Goal: Find specific page/section: Find specific page/section

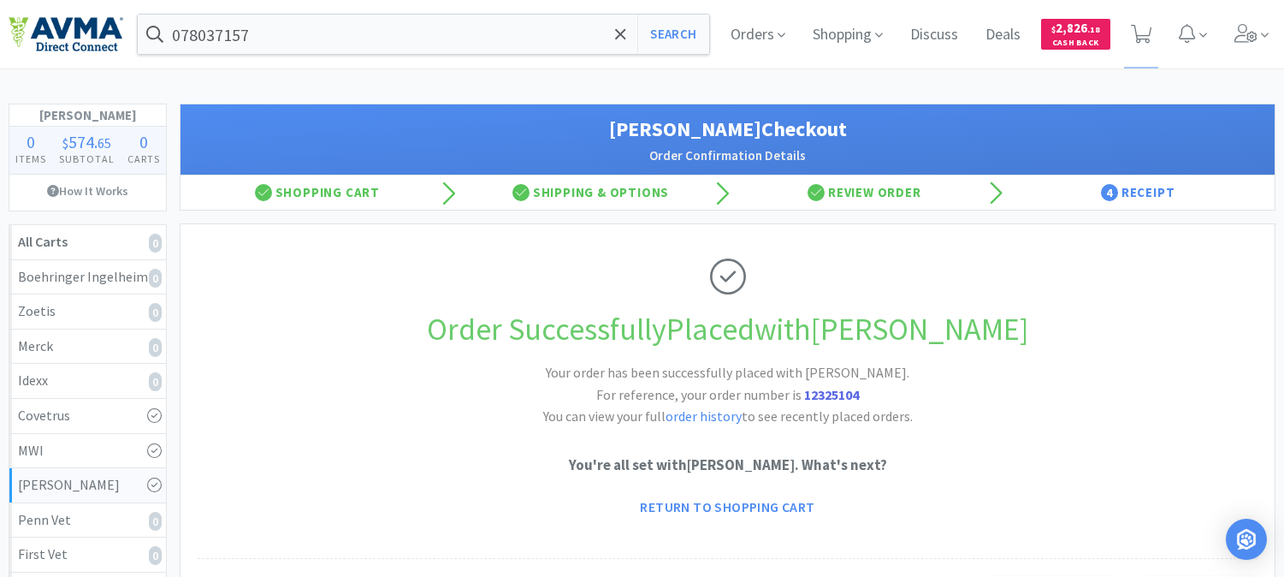
scroll to position [95, 0]
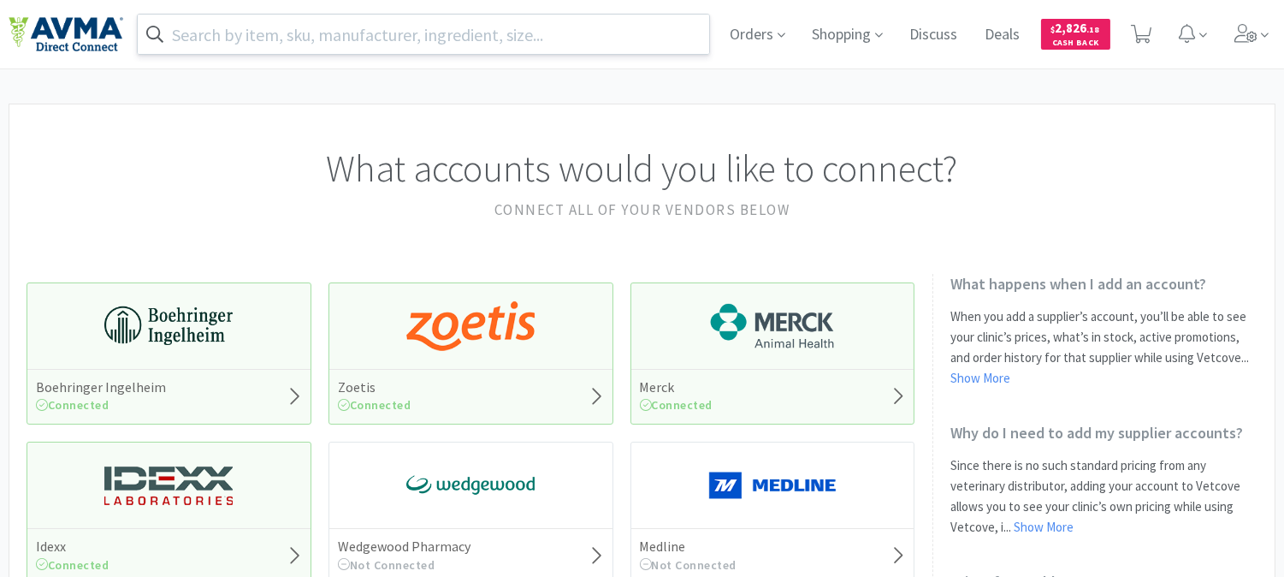
click at [481, 34] on input "text" at bounding box center [424, 34] width 572 height 39
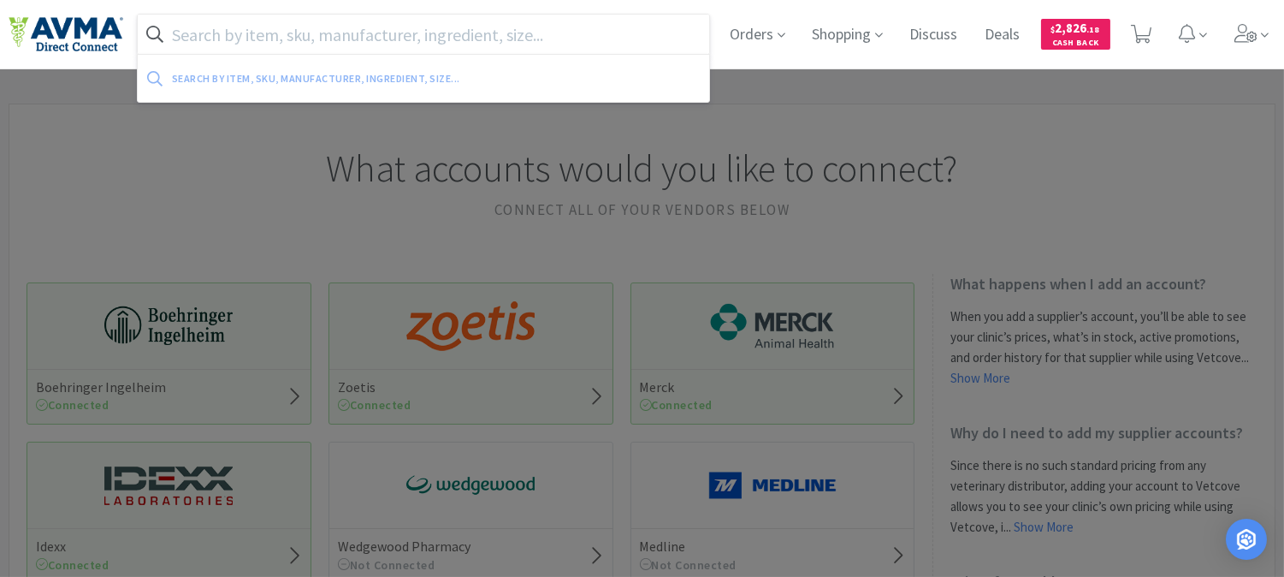
paste input "078934206"
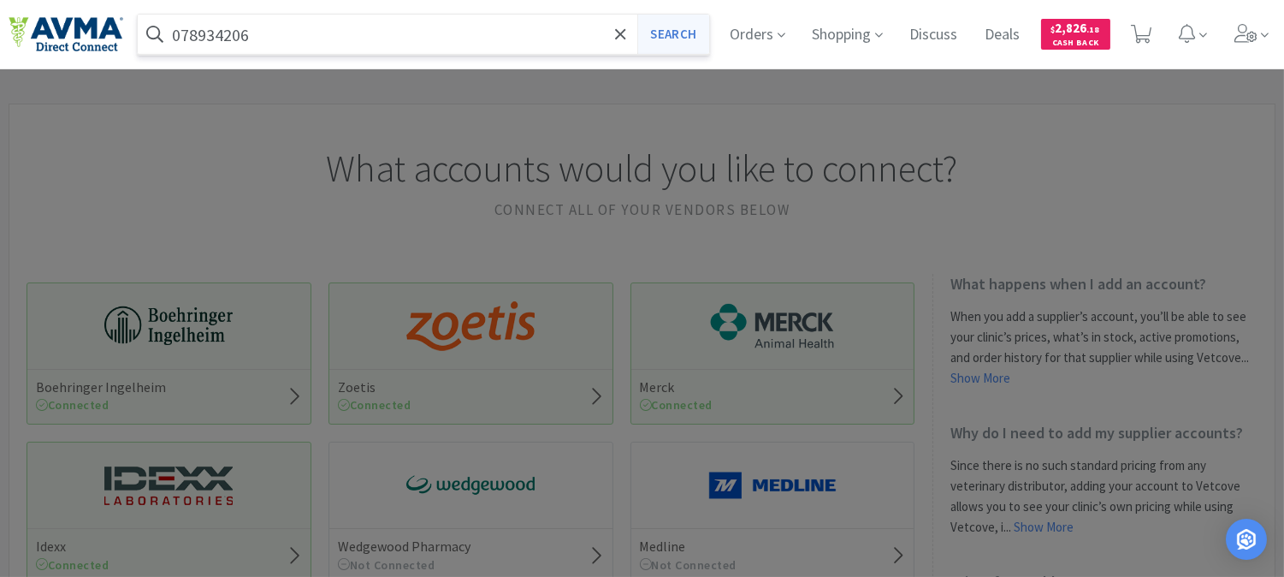
type input "078934206"
click at [688, 19] on button "Search" at bounding box center [672, 34] width 71 height 39
